Goal: Navigation & Orientation: Go to known website

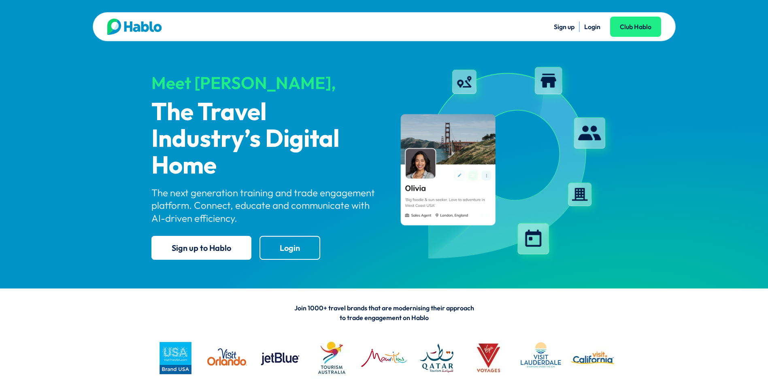
click at [590, 27] on link "Login" at bounding box center [592, 27] width 16 height 8
click at [593, 26] on link "Login" at bounding box center [592, 27] width 16 height 8
click at [592, 27] on link "Login" at bounding box center [592, 27] width 16 height 8
